Goal: Information Seeking & Learning: Understand process/instructions

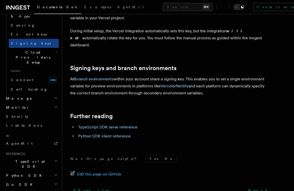
scroll to position [548, 0]
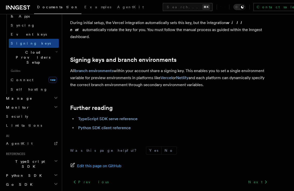
click at [54, 94] on h2 "Manage" at bounding box center [31, 98] width 55 height 9
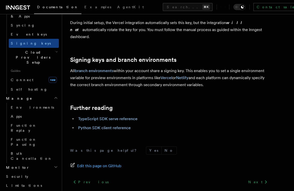
click at [54, 94] on h2 "Manage" at bounding box center [31, 98] width 55 height 9
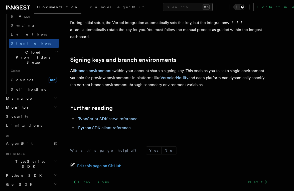
click at [54, 105] on icon "button" at bounding box center [56, 107] width 4 height 4
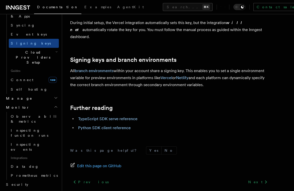
click at [54, 105] on icon "button" at bounding box center [56, 107] width 4 height 4
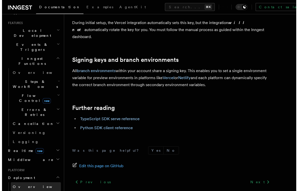
scroll to position [102, 0]
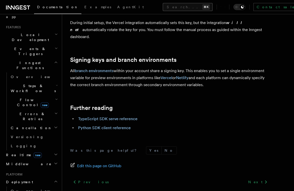
click at [163, 5] on button "Search... ⌘K" at bounding box center [188, 7] width 50 height 8
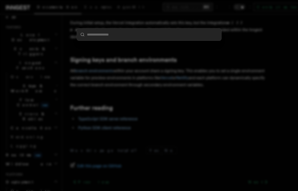
type input "*"
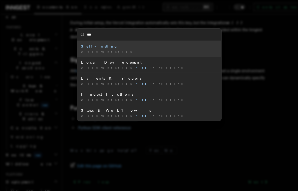
type input "****"
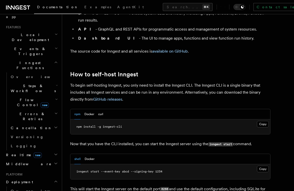
scroll to position [449, 0]
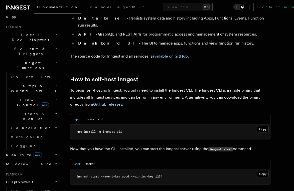
click at [88, 114] on button "Docker" at bounding box center [89, 119] width 10 height 10
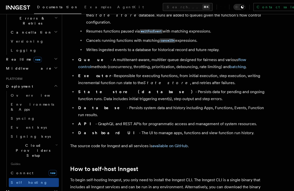
scroll to position [359, 0]
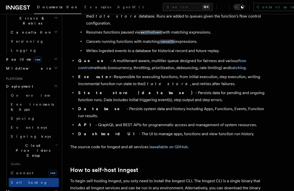
click at [55, 143] on icon "button" at bounding box center [56, 145] width 3 height 4
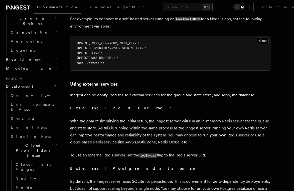
scroll to position [1125, 0]
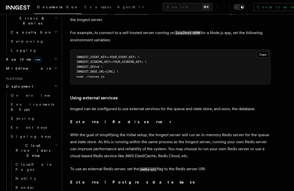
click at [213, 96] on h3 "Using external services" at bounding box center [170, 97] width 200 height 7
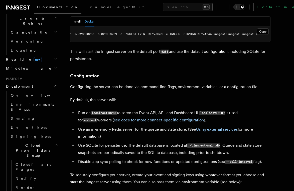
scroll to position [592, 0]
drag, startPoint x: 222, startPoint y: 136, endPoint x: 189, endPoint y: 136, distance: 32.6
click at [189, 143] on code "./.inngest/main.db" at bounding box center [203, 145] width 33 height 4
copy code "./.inngest/main.db"
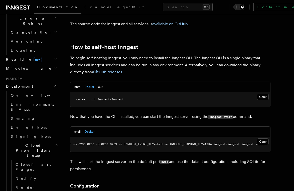
scroll to position [479, 0]
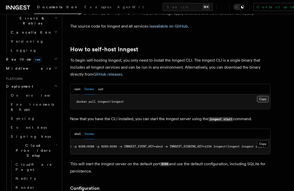
click at [267, 96] on button "Copy Copied" at bounding box center [263, 99] width 12 height 7
click at [263, 141] on button "Copy Copied" at bounding box center [263, 144] width 12 height 7
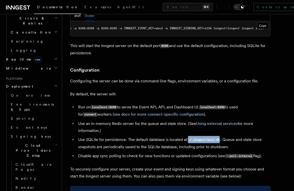
scroll to position [599, 0]
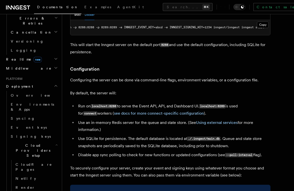
click at [230, 135] on li "Use SQLite for persistence. The default database is located at ./.inngest/main.…" at bounding box center [174, 142] width 194 height 14
click at [209, 137] on code "./.inngest/main.db" at bounding box center [203, 139] width 33 height 4
copy code "main"
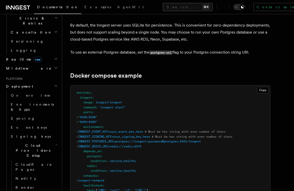
scroll to position [632, 0]
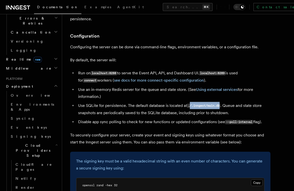
drag, startPoint x: 221, startPoint y: 96, endPoint x: 191, endPoint y: 96, distance: 30.3
click at [191, 104] on code "./.inngest/main.db" at bounding box center [203, 106] width 33 height 4
copy code "/.inngest/main.db"
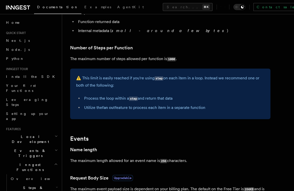
scroll to position [144, 0]
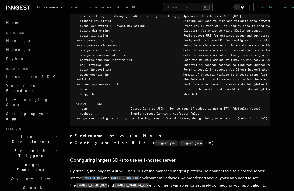
scroll to position [953, 0]
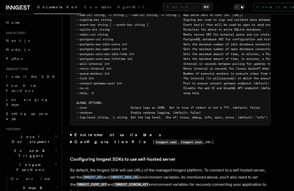
click at [108, 133] on strong "Environment variables" at bounding box center [117, 135] width 87 height 5
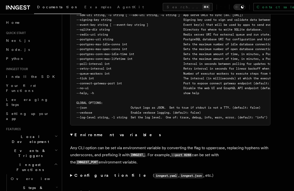
click at [102, 133] on strong "Environment variables" at bounding box center [117, 135] width 87 height 5
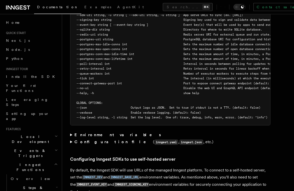
click at [101, 140] on strong "Configuration file" at bounding box center [113, 142] width 79 height 5
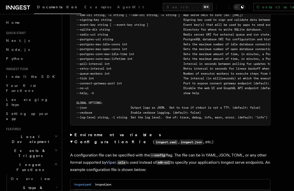
click at [101, 140] on strong "Configuration file" at bounding box center [113, 142] width 79 height 5
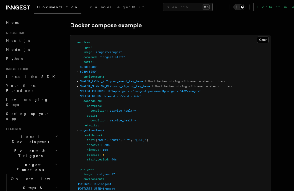
scroll to position [1346, 0]
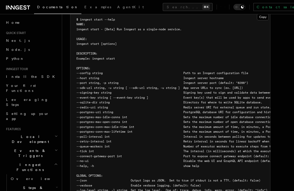
scroll to position [888, 0]
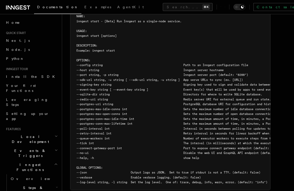
click at [91, 98] on span "--redis-uri string Redis server URI for external queue and run state. Defaults …" at bounding box center [246, 100] width 340 height 4
copy span "redis"
